Goal: Find specific page/section: Find specific page/section

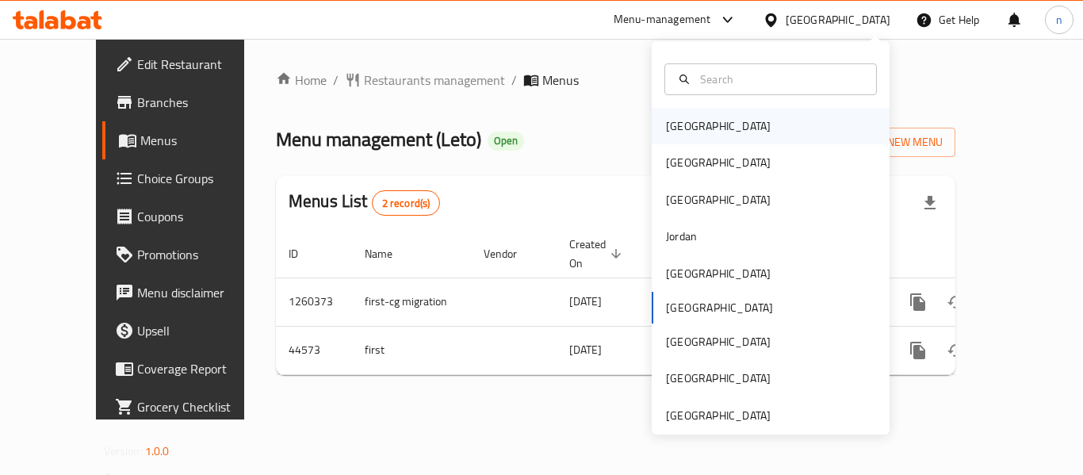
click at [698, 134] on div "[GEOGRAPHIC_DATA]" at bounding box center [719, 126] width 130 height 36
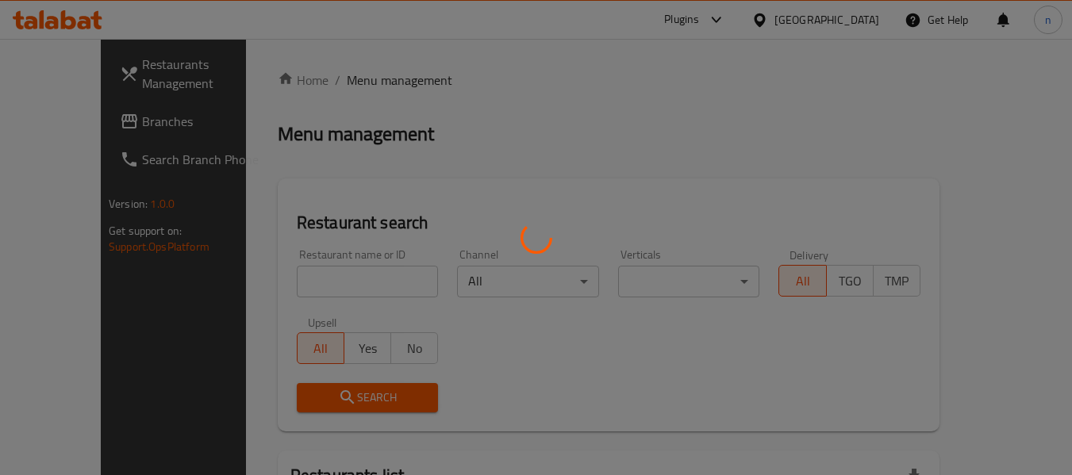
click at [70, 115] on div at bounding box center [536, 237] width 1072 height 475
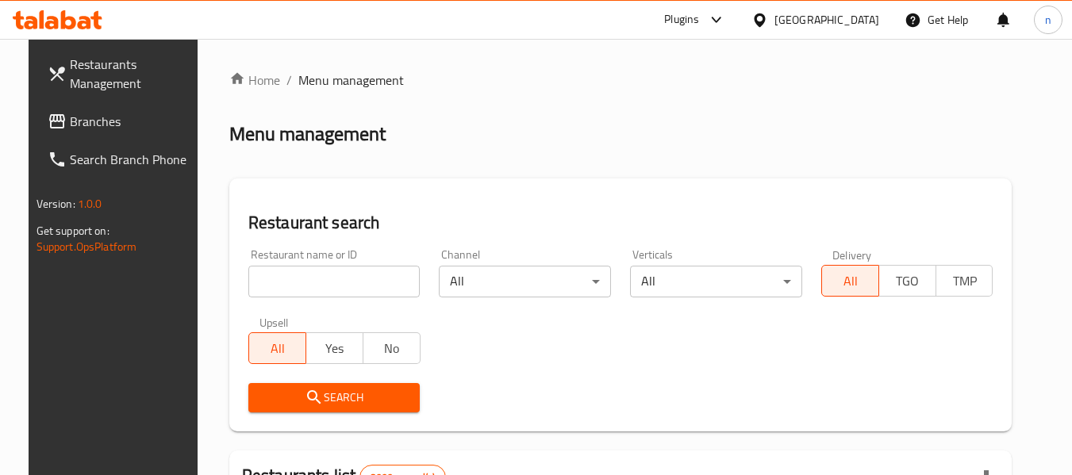
click at [70, 121] on span "Branches" at bounding box center [132, 121] width 125 height 19
